Goal: Find specific fact: Locate a discrete piece of known information

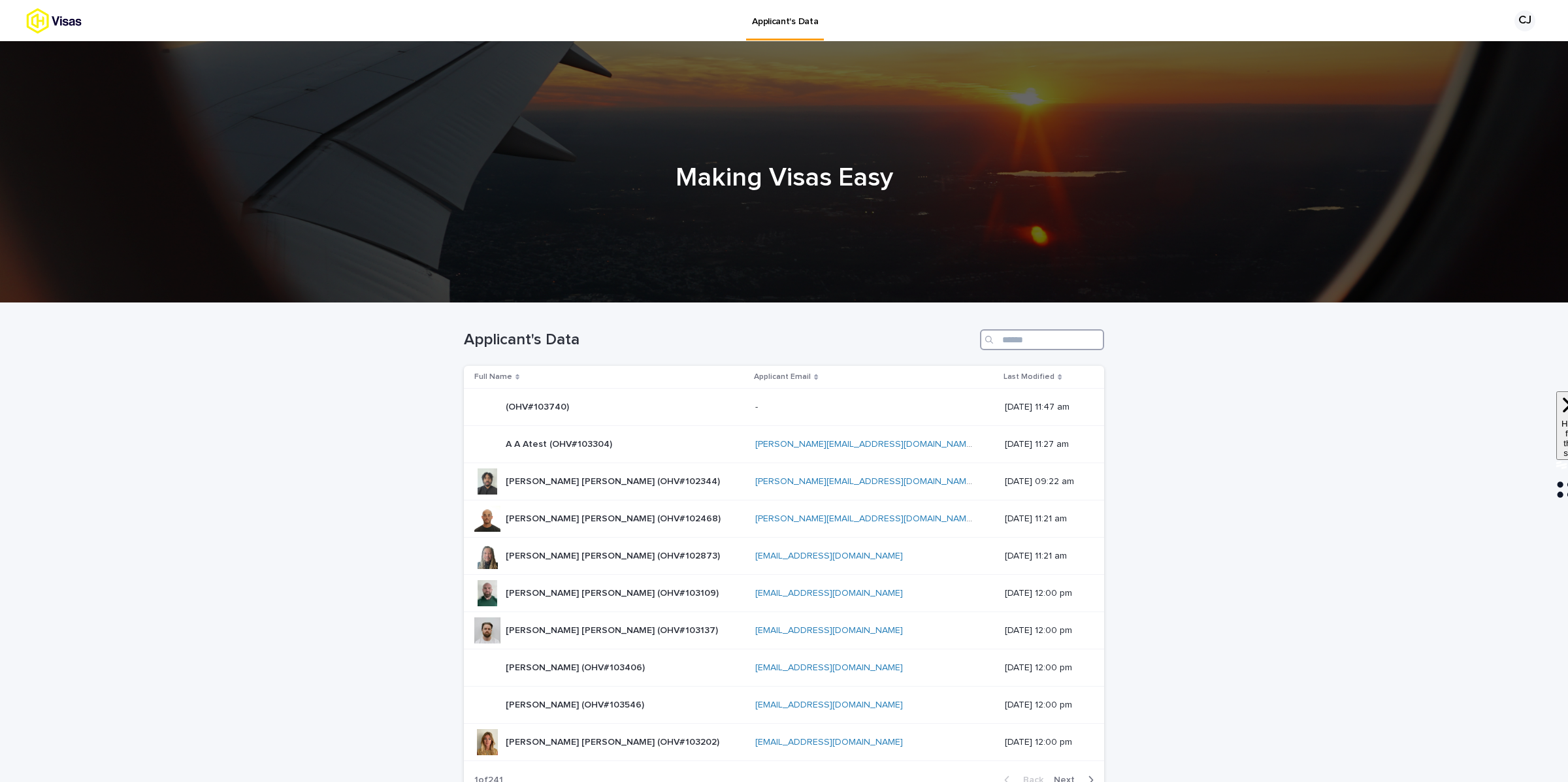
click at [1039, 343] on input "Search" at bounding box center [1042, 339] width 124 height 21
type input "****"
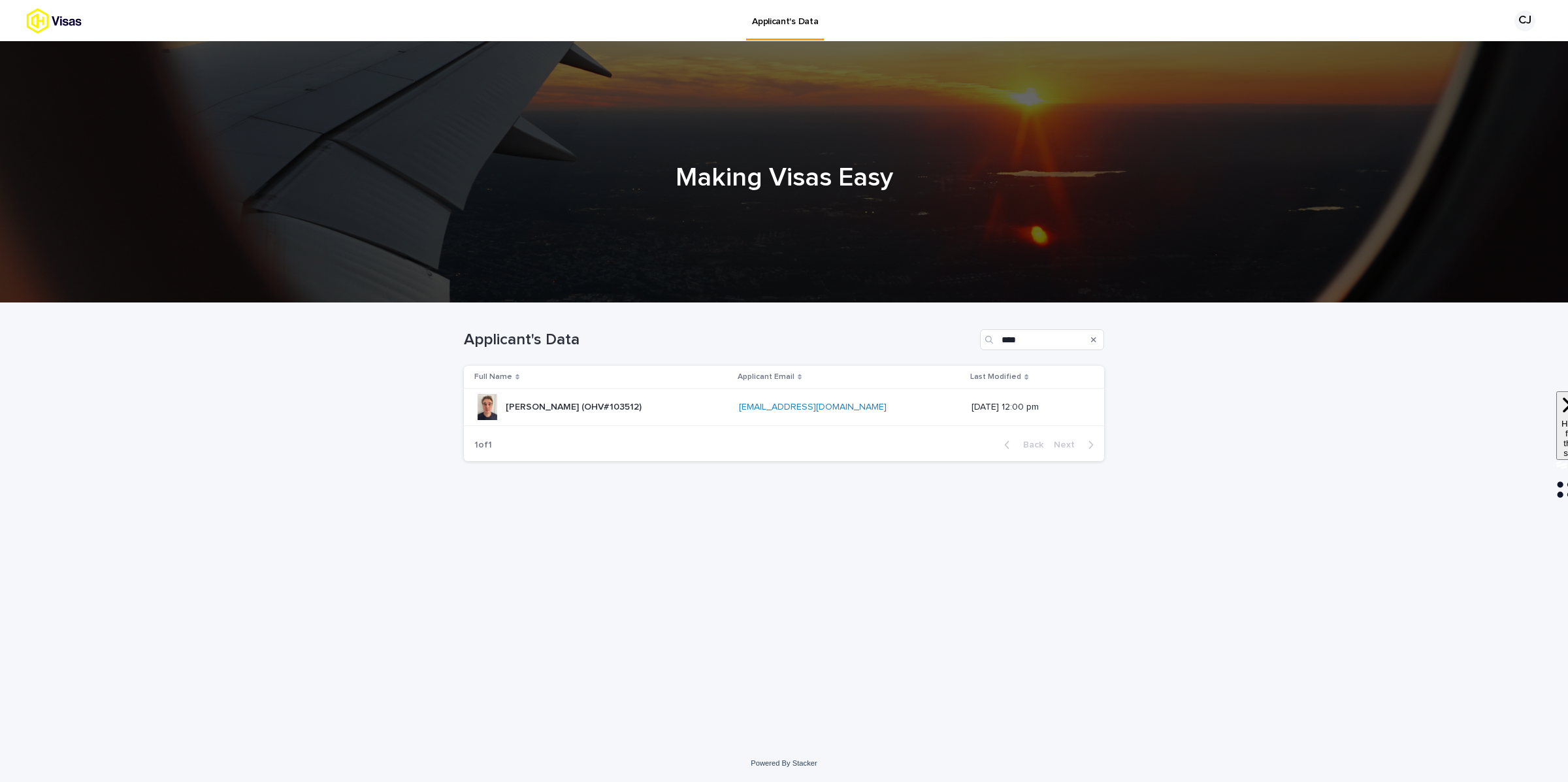
click at [615, 403] on p "[PERSON_NAME] (OHV#103512)" at bounding box center [575, 406] width 139 height 14
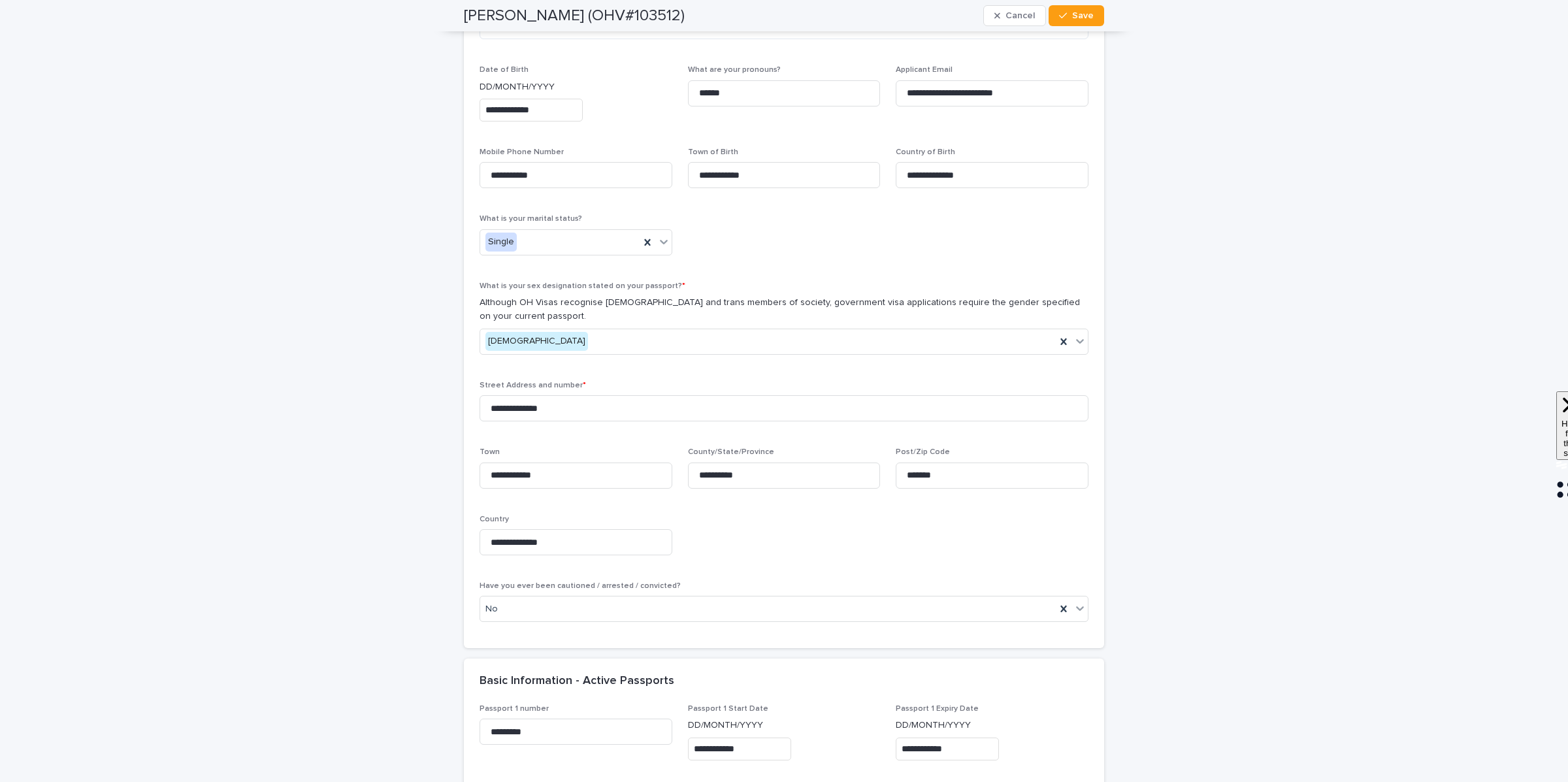
scroll to position [606, 0]
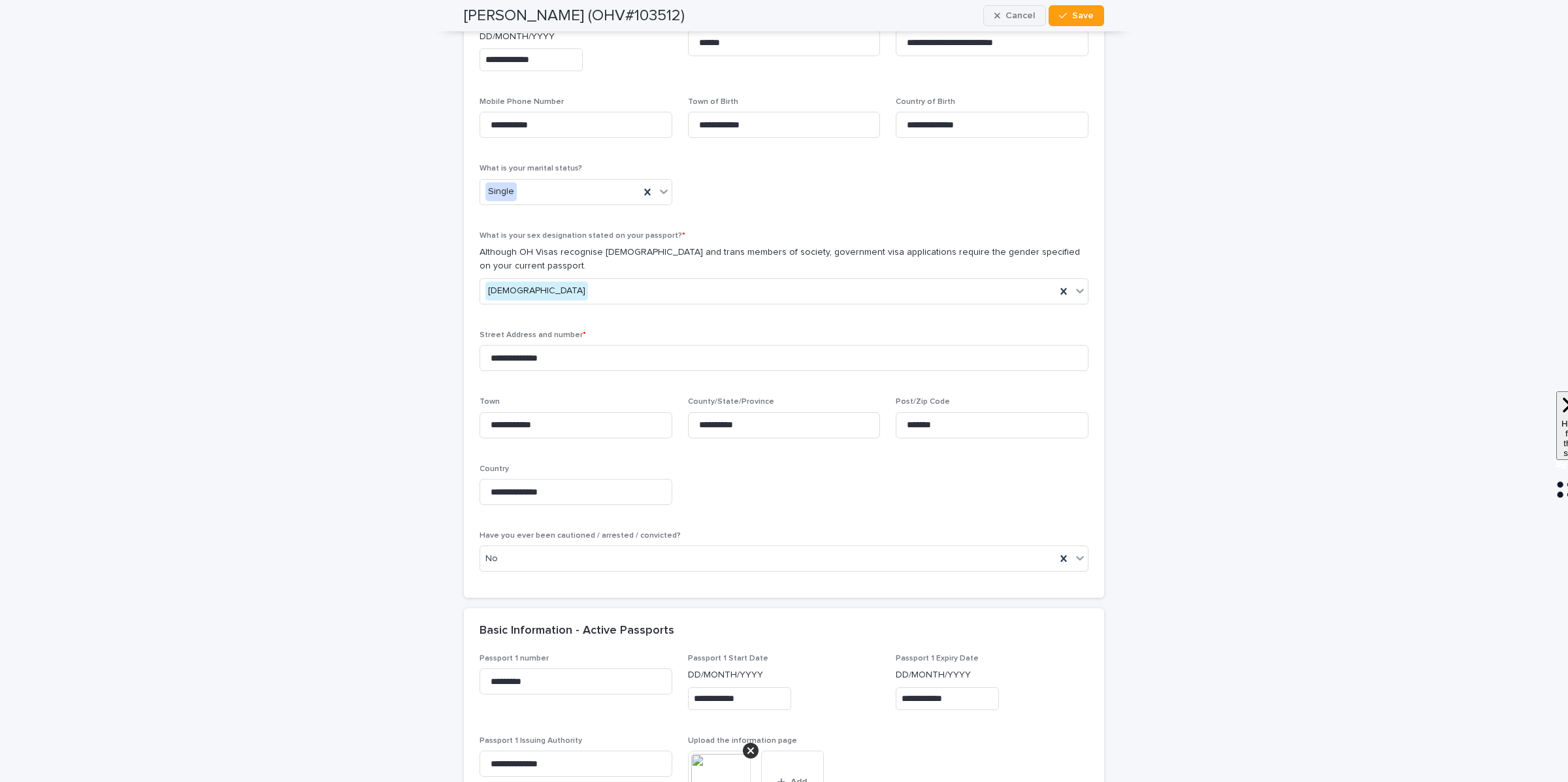
click at [1012, 13] on span "Cancel" at bounding box center [1020, 15] width 29 height 9
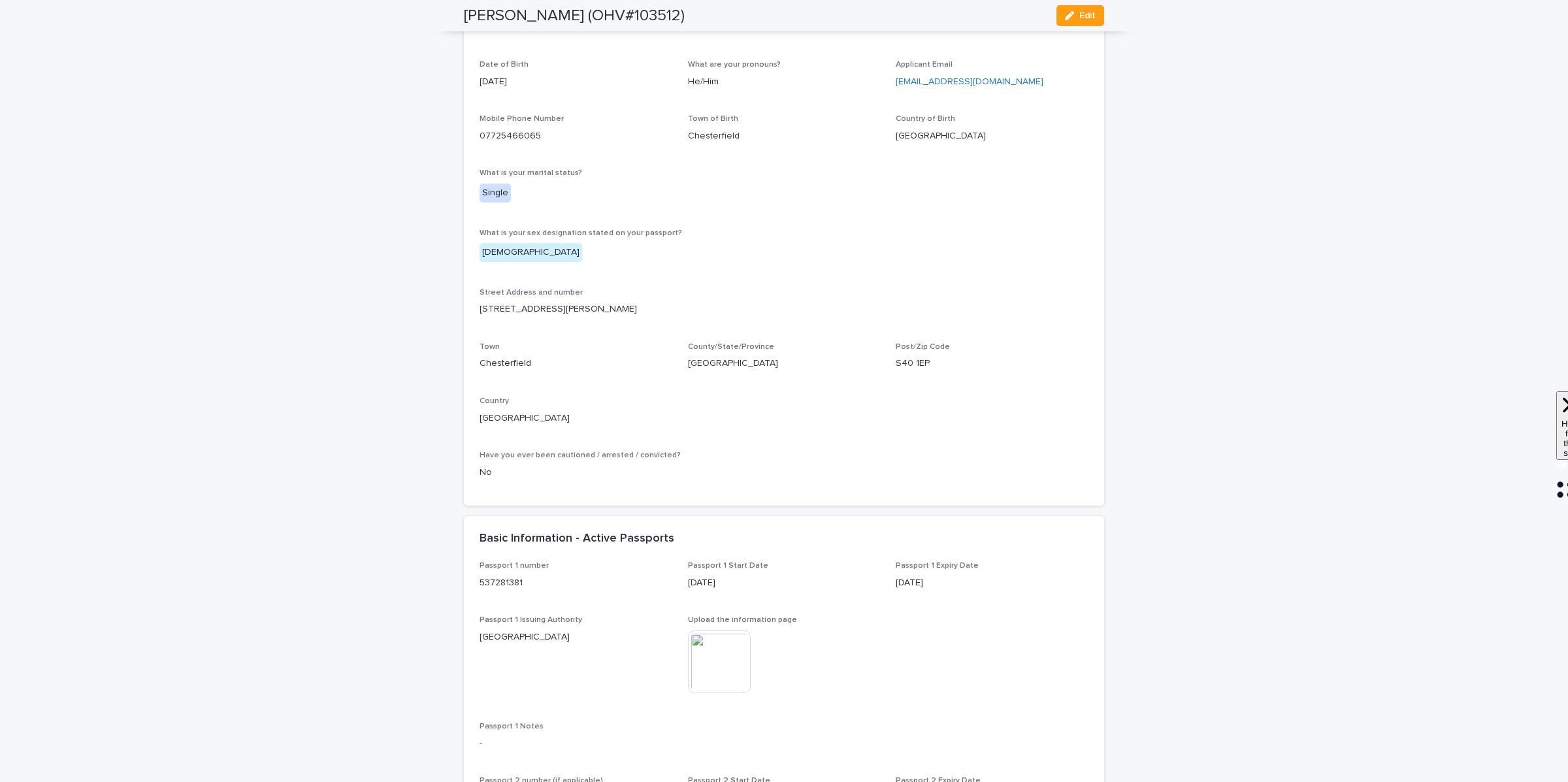
scroll to position [490, 0]
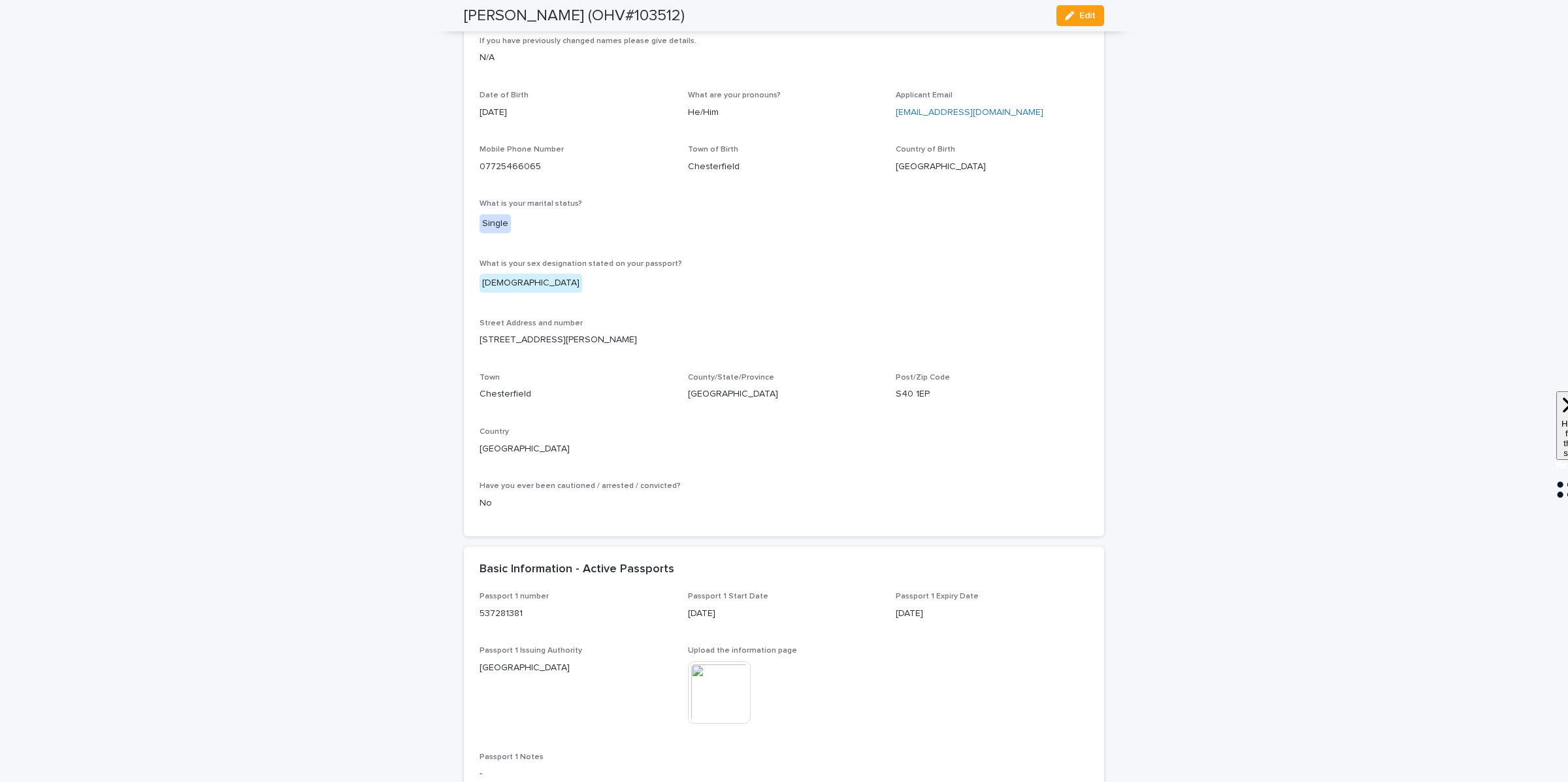
click at [508, 337] on p "[STREET_ADDRESS][PERSON_NAME]" at bounding box center [784, 340] width 609 height 14
copy p "[STREET_ADDRESS][PERSON_NAME]"
click at [512, 394] on p "Chesterfield" at bounding box center [576, 394] width 193 height 14
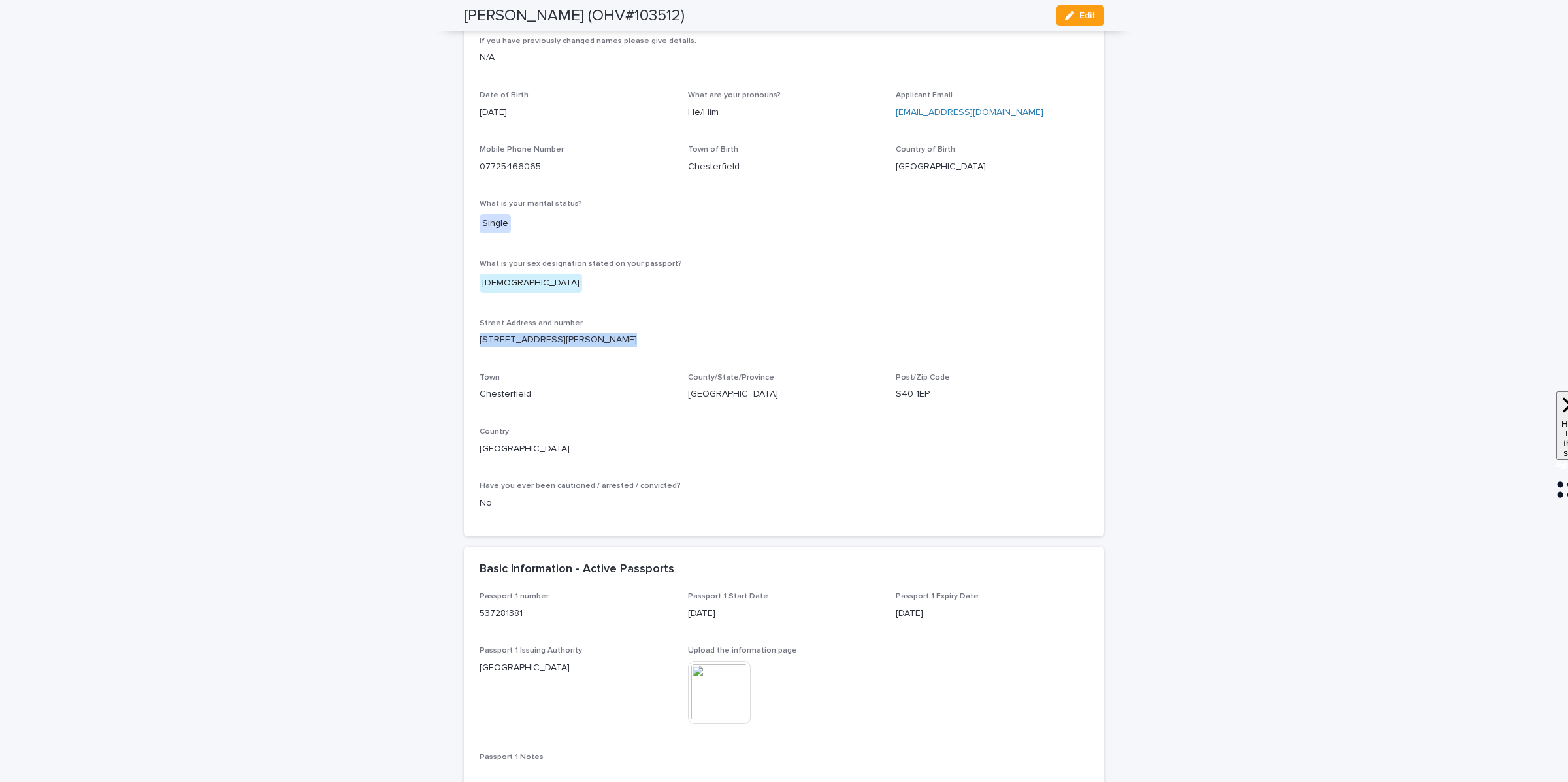
click at [512, 394] on p "Chesterfield" at bounding box center [576, 394] width 193 height 14
copy p "Chesterfield"
click at [907, 394] on p "S40 1EP" at bounding box center [992, 394] width 193 height 14
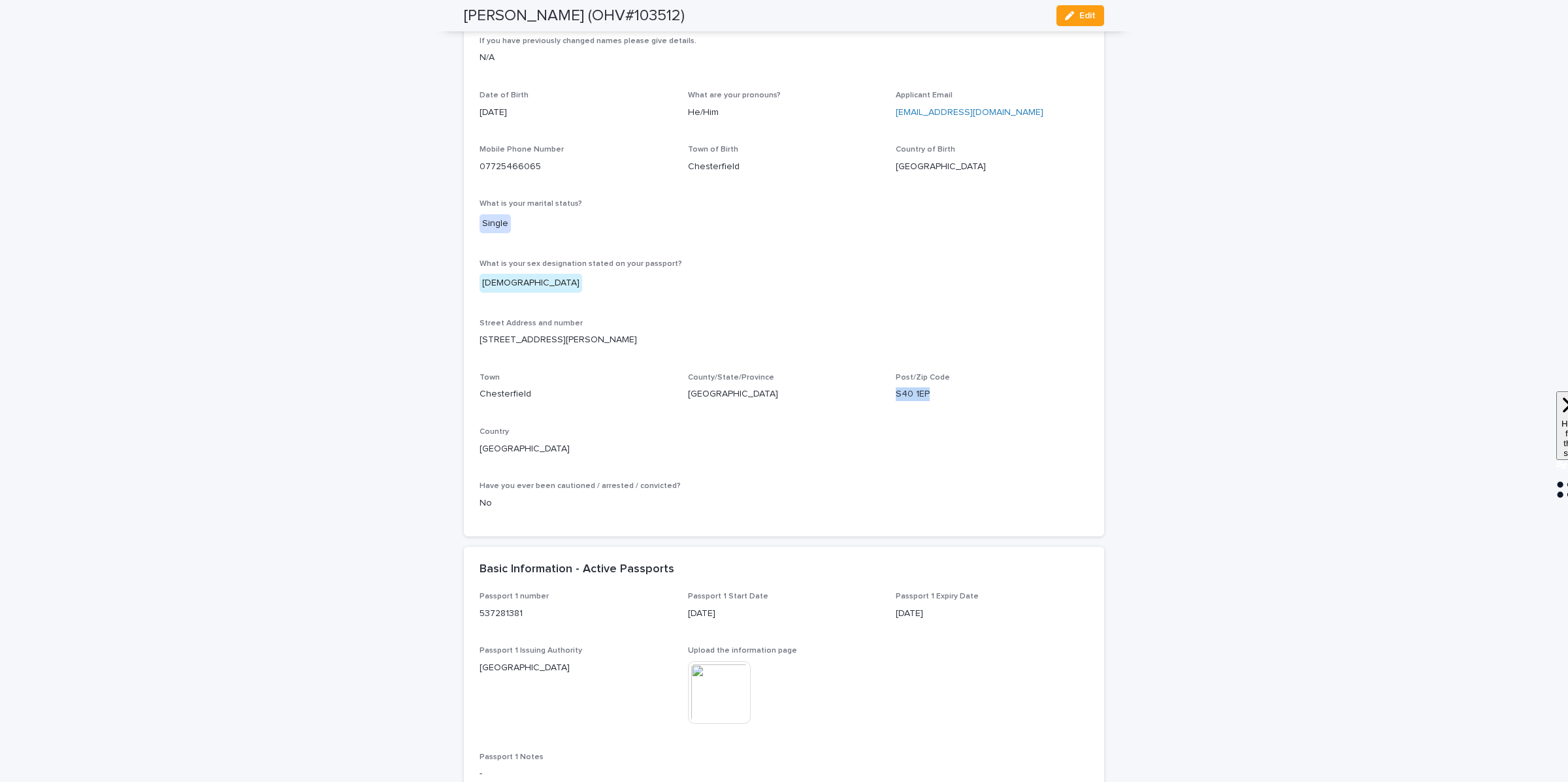
copy p "S40 1EP"
